Goal: Check status: Check status

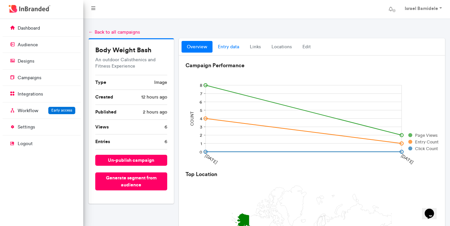
click at [224, 47] on link "entry data" at bounding box center [229, 47] width 32 height 12
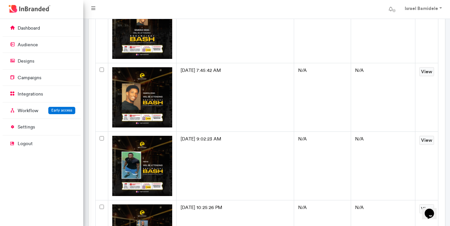
scroll to position [239, 0]
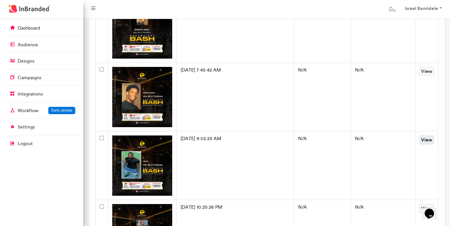
click at [423, 143] on link "View" at bounding box center [427, 140] width 15 height 9
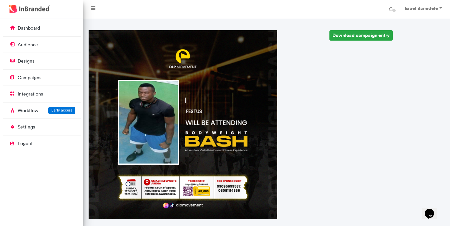
scroll to position [37, 0]
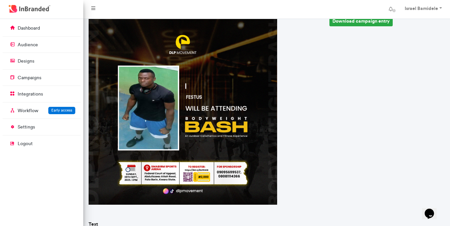
click at [144, 91] on img at bounding box center [183, 110] width 189 height 189
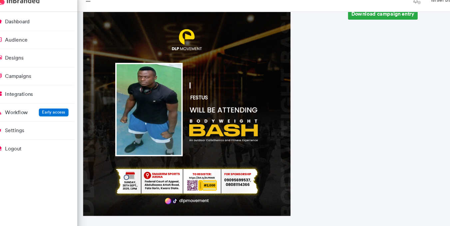
scroll to position [0, 0]
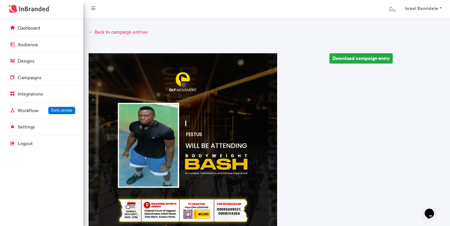
click at [99, 31] on link "← Back to campaign entries" at bounding box center [267, 32] width 357 height 7
